Goal: Check status: Check status

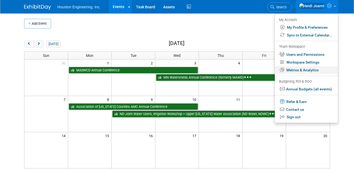
click at [304, 70] on link "Metrics & Analytics" at bounding box center [306, 70] width 63 height 8
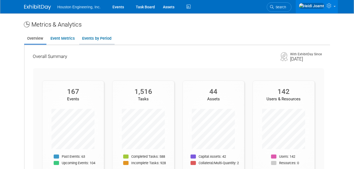
click at [100, 40] on link "Events by Period" at bounding box center [96, 38] width 35 height 10
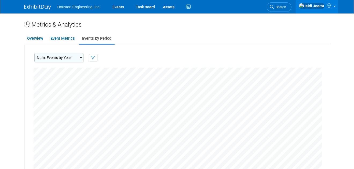
click at [81, 60] on select "Num. Events by Year Num. Events by Quarter Num. Events by Month" at bounding box center [58, 57] width 49 height 9
select select "EventsByMonth"
click at [34, 53] on select "Num. Events by Year Num. Events by Quarter Num. Events by Month" at bounding box center [58, 57] width 49 height 9
